Goal: Transaction & Acquisition: Purchase product/service

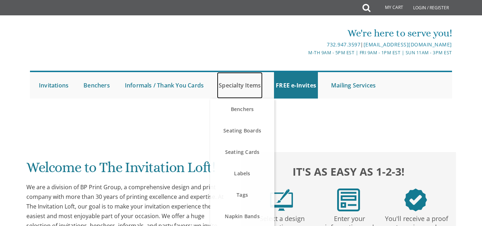
click at [233, 79] on link "Specialty Items" at bounding box center [240, 85] width 46 height 26
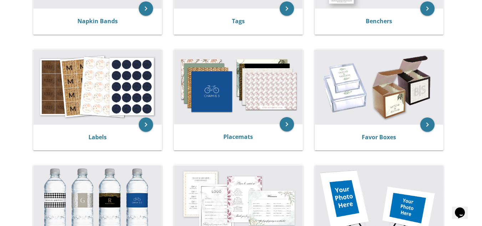
scroll to position [229, 0]
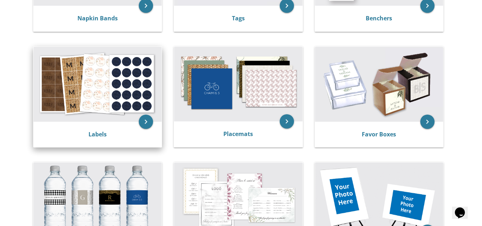
click at [108, 87] on img at bounding box center [98, 84] width 128 height 75
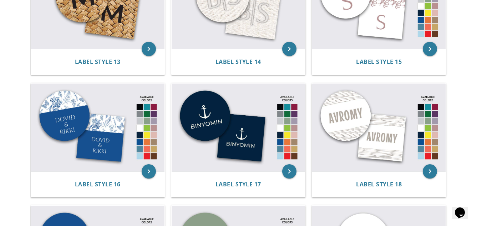
scroll to position [696, 0]
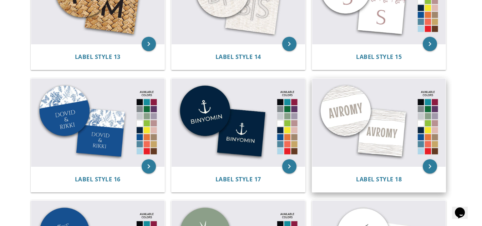
click at [364, 125] on img at bounding box center [378, 123] width 133 height 88
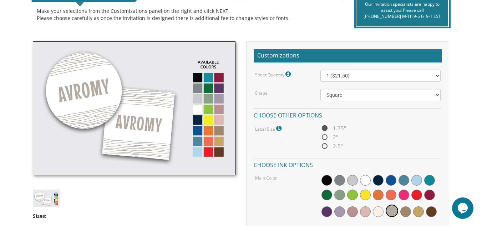
scroll to position [177, 0]
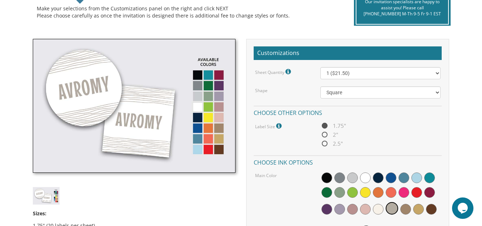
click at [326, 144] on span "2.5"" at bounding box center [331, 143] width 22 height 9
click at [325, 144] on input "2.5"" at bounding box center [322, 144] width 5 height 5
radio input "true"
click at [392, 94] on select "Square Circle" at bounding box center [380, 92] width 120 height 12
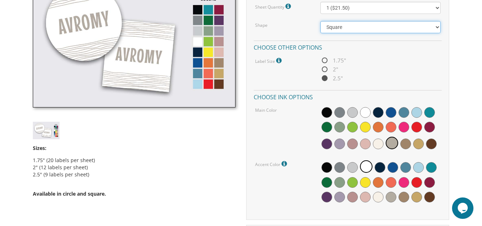
scroll to position [241, 0]
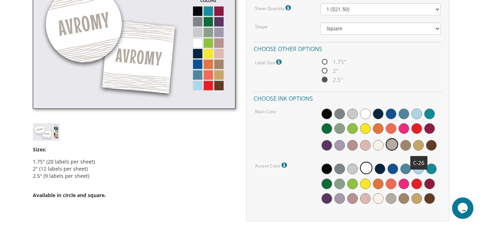
click at [415, 141] on span at bounding box center [418, 145] width 11 height 11
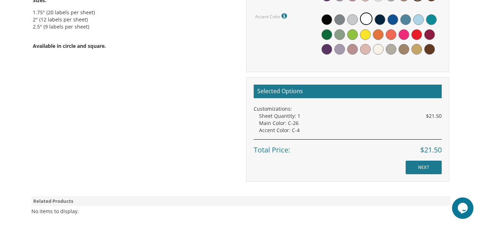
scroll to position [393, 0]
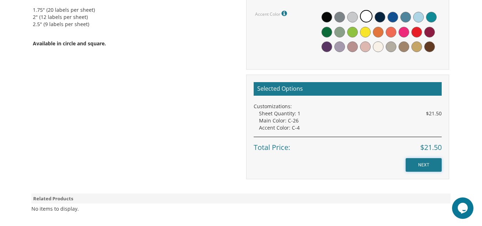
click at [426, 163] on input "NEXT" at bounding box center [424, 165] width 36 height 14
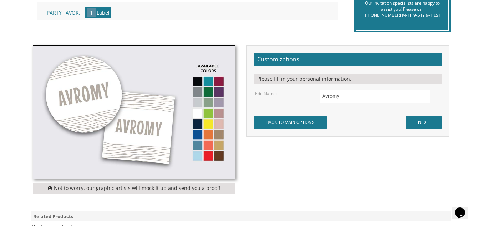
scroll to position [183, 0]
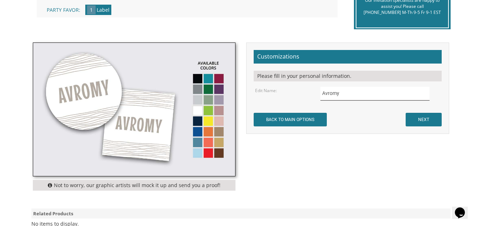
click at [357, 93] on input "Avromy" at bounding box center [374, 94] width 109 height 14
type input "A"
type input "Eliyahu"
click at [426, 120] on input "NEXT" at bounding box center [424, 120] width 36 height 14
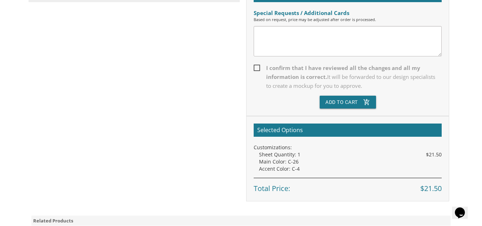
scroll to position [237, 0]
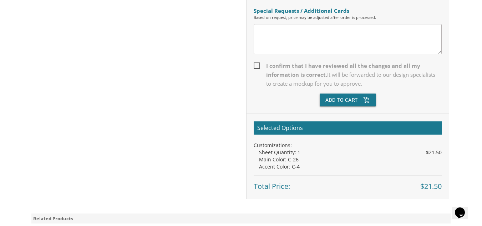
click at [257, 67] on span "I confirm that I have reviewed all the changes and all my information is correc…" at bounding box center [348, 74] width 188 height 27
click at [257, 67] on input "I confirm that I have reviewed all the changes and all my information is correc…" at bounding box center [256, 65] width 5 height 5
checkbox input "true"
click at [328, 100] on button "Add To Cart add_shopping_cart" at bounding box center [348, 99] width 56 height 13
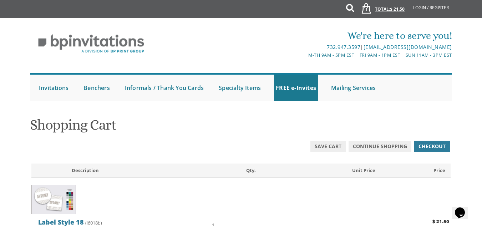
click at [366, 11] on span "1" at bounding box center [366, 10] width 7 height 6
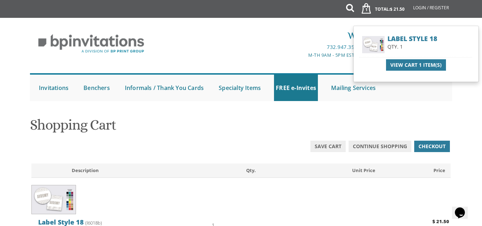
click at [369, 40] on img at bounding box center [373, 44] width 27 height 21
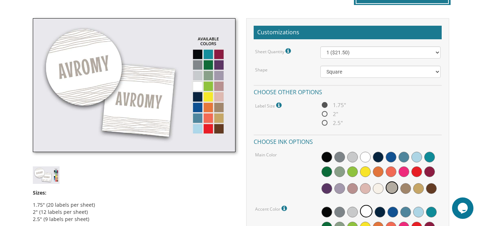
scroll to position [196, 0]
